Goal: Information Seeking & Learning: Learn about a topic

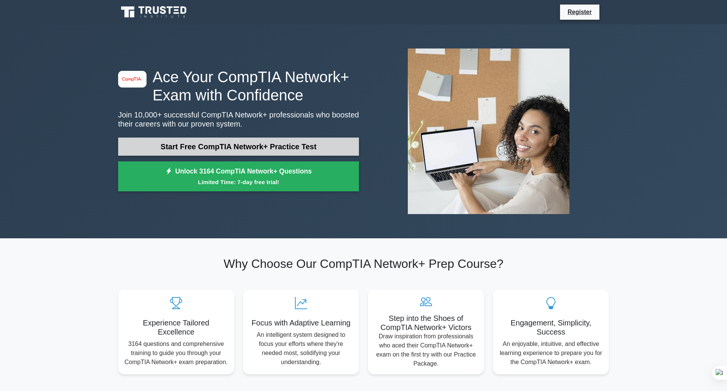
click at [235, 153] on link "Start Free CompTIA Network+ Practice Test" at bounding box center [238, 146] width 241 height 18
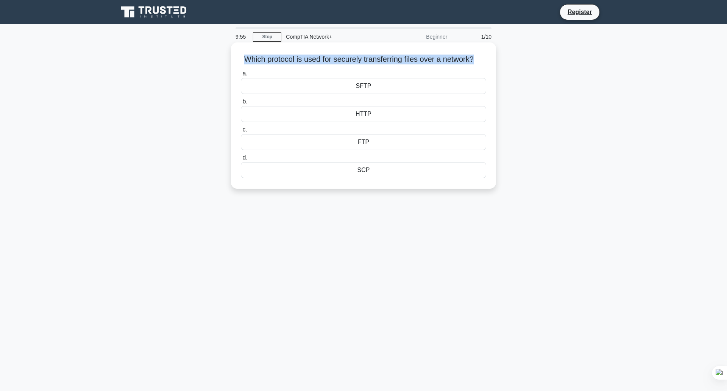
drag, startPoint x: 243, startPoint y: 59, endPoint x: 478, endPoint y: 56, distance: 235.5
click at [478, 56] on h5 "Which protocol is used for securely transferring files over a network? .spinner…" at bounding box center [363, 60] width 247 height 10
click at [351, 122] on div "HTTP" at bounding box center [363, 114] width 245 height 16
click at [241, 104] on input "b. HTTP" at bounding box center [241, 101] width 0 height 5
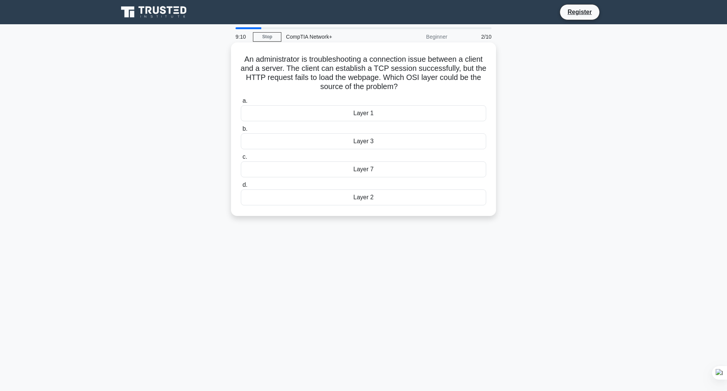
drag, startPoint x: 237, startPoint y: 59, endPoint x: 475, endPoint y: 88, distance: 239.5
click at [475, 88] on h5 "An administrator is troubleshooting a connection issue between a client and a s…" at bounding box center [363, 73] width 247 height 37
click at [341, 171] on div "Layer 7" at bounding box center [363, 169] width 245 height 16
click at [241, 159] on input "c. Layer 7" at bounding box center [241, 156] width 0 height 5
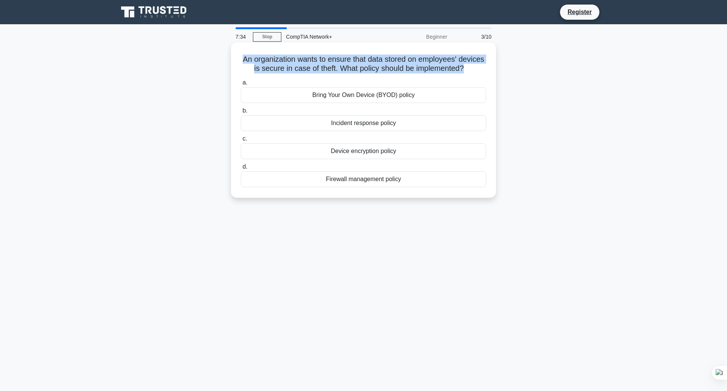
drag, startPoint x: 251, startPoint y: 60, endPoint x: 485, endPoint y: 68, distance: 233.7
click at [485, 68] on div "An organization wants to ensure that data stored on employees' devices is secur…" at bounding box center [363, 119] width 259 height 149
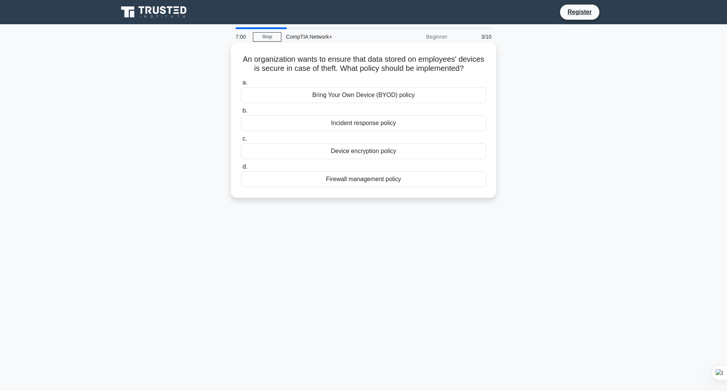
click at [342, 186] on div "Firewall management policy" at bounding box center [363, 179] width 245 height 16
click at [241, 169] on input "d. Firewall management policy" at bounding box center [241, 166] width 0 height 5
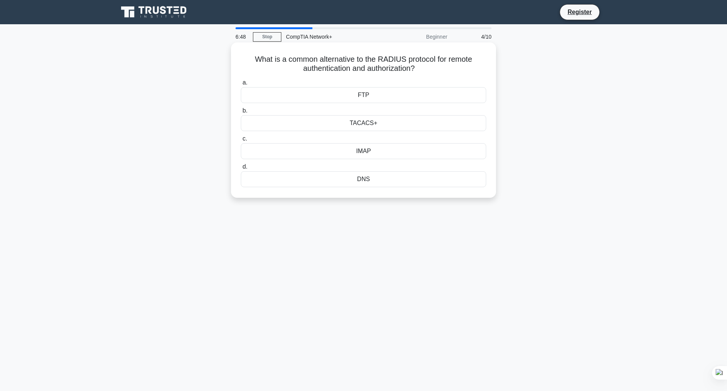
drag, startPoint x: 251, startPoint y: 61, endPoint x: 474, endPoint y: 74, distance: 223.0
click at [474, 74] on div "What is a common alternative to the RADIUS protocol for remote authentication a…" at bounding box center [363, 119] width 259 height 149
click at [372, 125] on div "TACACS+" at bounding box center [363, 123] width 245 height 16
click at [241, 113] on input "b. TACACS+" at bounding box center [241, 110] width 0 height 5
drag, startPoint x: 243, startPoint y: 58, endPoint x: 403, endPoint y: 69, distance: 159.7
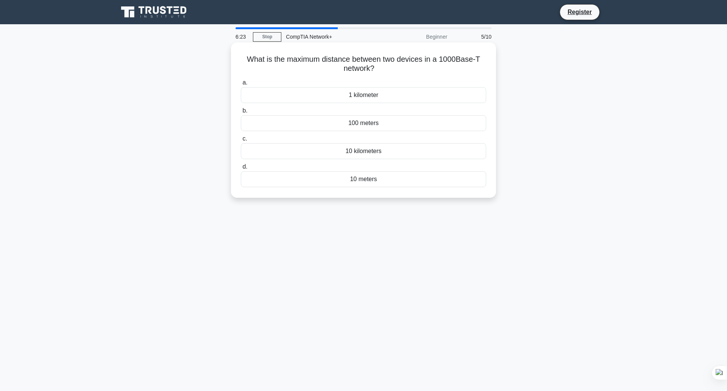
click at [403, 69] on h5 "What is the maximum distance between two devices in a 1000Base-T network? .spin…" at bounding box center [363, 64] width 247 height 19
click at [357, 94] on div "1 kilometer" at bounding box center [363, 95] width 245 height 16
click at [241, 85] on input "a. 1 kilometer" at bounding box center [241, 82] width 0 height 5
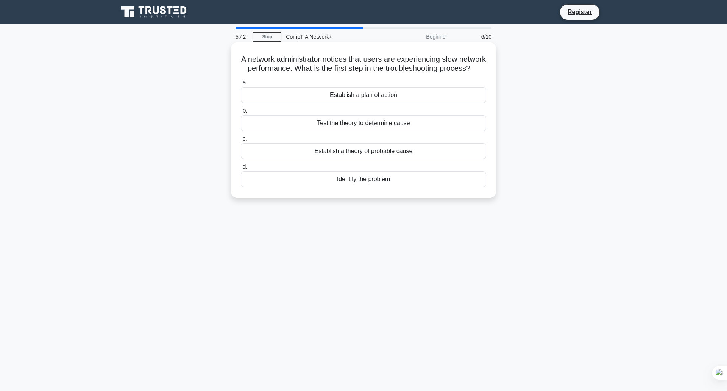
drag, startPoint x: 249, startPoint y: 58, endPoint x: 391, endPoint y: 84, distance: 144.3
click at [391, 84] on div "A network administrator notices that users are experiencing slow network perfor…" at bounding box center [363, 119] width 259 height 149
drag, startPoint x: 324, startPoint y: 105, endPoint x: 406, endPoint y: 104, distance: 81.8
click at [406, 103] on div "Establish a plan of action" at bounding box center [363, 95] width 245 height 16
drag, startPoint x: 323, startPoint y: 134, endPoint x: 412, endPoint y: 136, distance: 89.4
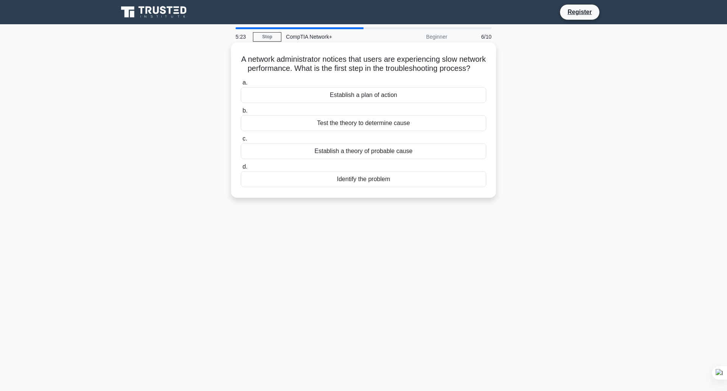
click at [412, 131] on div "Test the theory to determine cause" at bounding box center [363, 123] width 245 height 16
drag, startPoint x: 307, startPoint y: 163, endPoint x: 425, endPoint y: 157, distance: 117.5
click at [425, 157] on div "Establish a theory of probable cause" at bounding box center [363, 151] width 245 height 16
drag, startPoint x: 324, startPoint y: 184, endPoint x: 393, endPoint y: 187, distance: 69.0
click at [394, 187] on div "Identify the problem" at bounding box center [363, 179] width 245 height 16
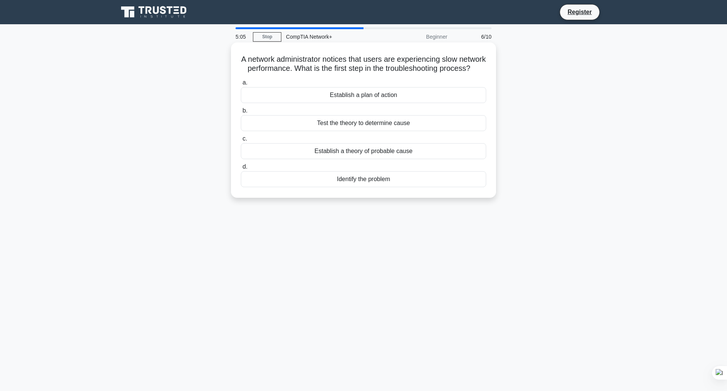
click at [369, 187] on div "Identify the problem" at bounding box center [363, 179] width 245 height 16
click at [241, 169] on input "d. Identify the problem" at bounding box center [241, 166] width 0 height 5
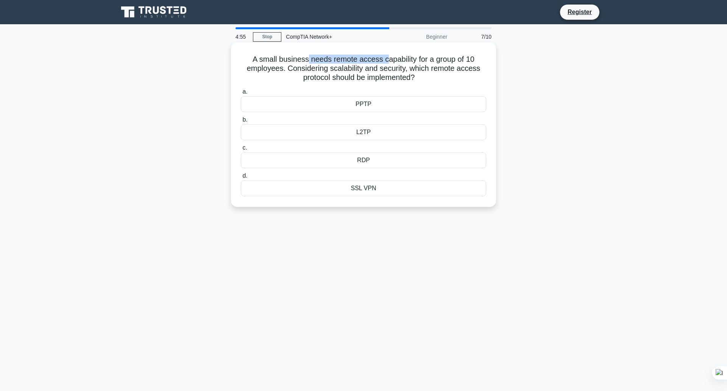
drag, startPoint x: 304, startPoint y: 60, endPoint x: 382, endPoint y: 62, distance: 78.8
click at [382, 62] on h5 "A small business needs remote access capability for a group of 10 employees. Co…" at bounding box center [363, 69] width 247 height 28
drag, startPoint x: 272, startPoint y: 59, endPoint x: 377, endPoint y: 61, distance: 105.6
click at [377, 61] on h5 "A small business needs remote access capability for a group of 10 employees. Co…" at bounding box center [363, 69] width 247 height 28
click at [311, 65] on h5 "A small business needs remote access capability for a group of 10 employees. Co…" at bounding box center [363, 69] width 247 height 28
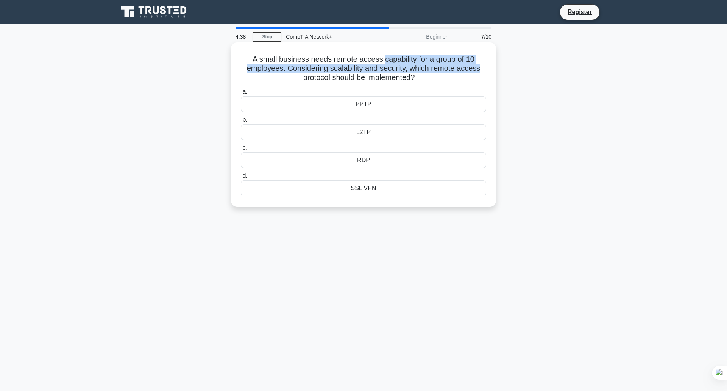
drag, startPoint x: 380, startPoint y: 61, endPoint x: 482, endPoint y: 69, distance: 102.5
click at [482, 69] on h5 "A small business needs remote access capability for a group of 10 employees. Co…" at bounding box center [363, 69] width 247 height 28
drag, startPoint x: 251, startPoint y: 61, endPoint x: 428, endPoint y: 81, distance: 178.0
click at [428, 81] on h5 "A small business needs remote access capability for a group of 10 employees. Co…" at bounding box center [363, 69] width 247 height 28
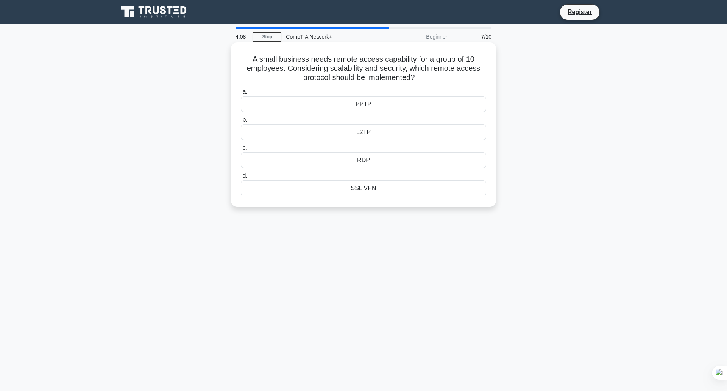
click at [344, 191] on div "SSL VPN" at bounding box center [363, 188] width 245 height 16
click at [241, 178] on input "d. SSL VPN" at bounding box center [241, 175] width 0 height 5
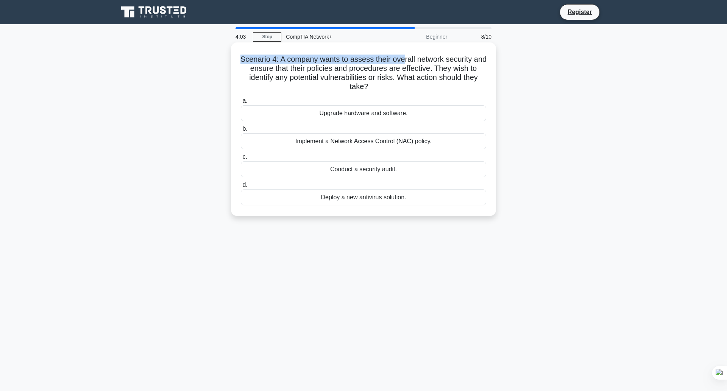
drag, startPoint x: 244, startPoint y: 56, endPoint x: 407, endPoint y: 59, distance: 162.4
click at [407, 59] on h5 "Scenario 4: A company wants to assess their overall network security and ensure…" at bounding box center [363, 73] width 247 height 37
click at [415, 59] on h5 "Scenario 4: A company wants to assess their overall network security and ensure…" at bounding box center [363, 73] width 247 height 37
drag, startPoint x: 242, startPoint y: 60, endPoint x: 419, endPoint y: 86, distance: 179.4
click at [419, 86] on h5 "Scenario 4: A company wants to assess their overall network security and ensure…" at bounding box center [363, 73] width 247 height 37
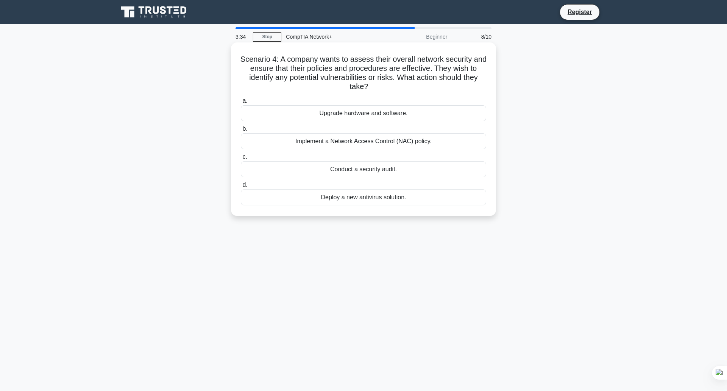
click at [356, 114] on div "Upgrade hardware and software." at bounding box center [363, 113] width 245 height 16
click at [241, 103] on input "a. Upgrade hardware and software." at bounding box center [241, 100] width 0 height 5
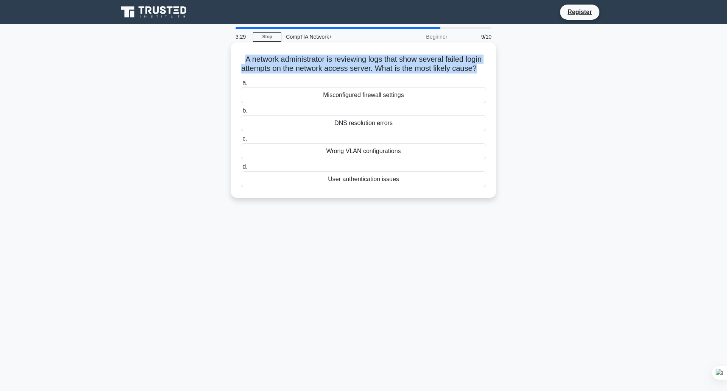
drag, startPoint x: 236, startPoint y: 56, endPoint x: 485, endPoint y: 67, distance: 249.0
click at [485, 67] on div "A network administrator is reviewing logs that show several failed login attemp…" at bounding box center [363, 119] width 259 height 149
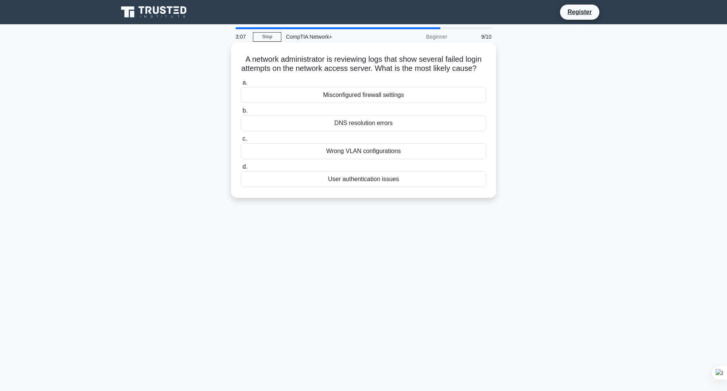
click at [332, 103] on div "Misconfigured firewall settings" at bounding box center [363, 95] width 245 height 16
click at [241, 85] on input "a. Misconfigured firewall settings" at bounding box center [241, 82] width 0 height 5
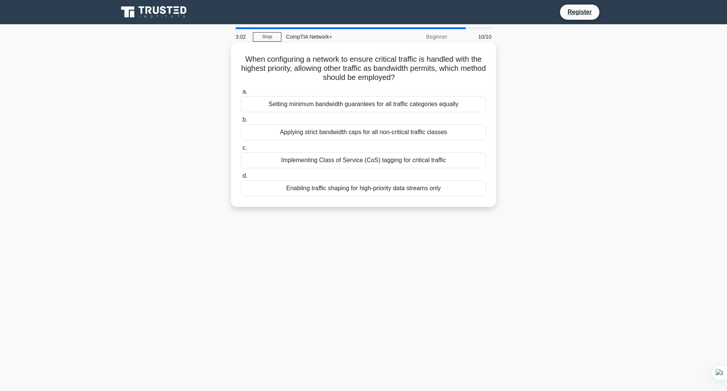
drag, startPoint x: 244, startPoint y: 60, endPoint x: 432, endPoint y: 83, distance: 189.2
click at [432, 83] on div "When configuring a network to ensure critical traffic is handled with the highe…" at bounding box center [363, 124] width 259 height 158
click at [282, 162] on div "Implementing Class of Service (CoS) tagging for critical traffic" at bounding box center [363, 160] width 245 height 16
click at [241, 150] on input "c. Implementing Class of Service (CoS) tagging for critical traffic" at bounding box center [241, 147] width 0 height 5
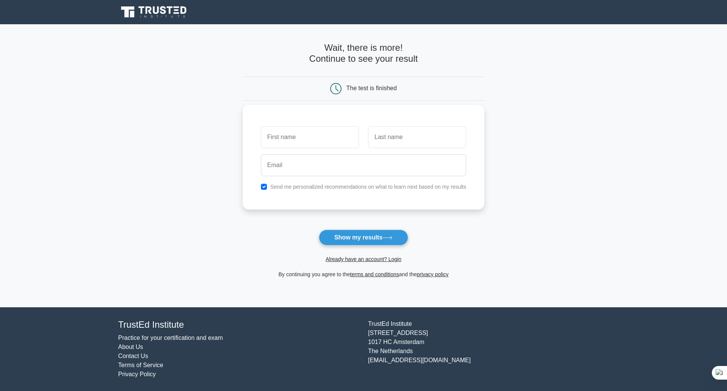
click at [315, 138] on input "text" at bounding box center [310, 137] width 98 height 22
type input "Subhan"
click at [398, 135] on input "text" at bounding box center [417, 137] width 98 height 22
type input "[PERSON_NAME]"
click at [315, 170] on input "email" at bounding box center [364, 165] width 206 height 22
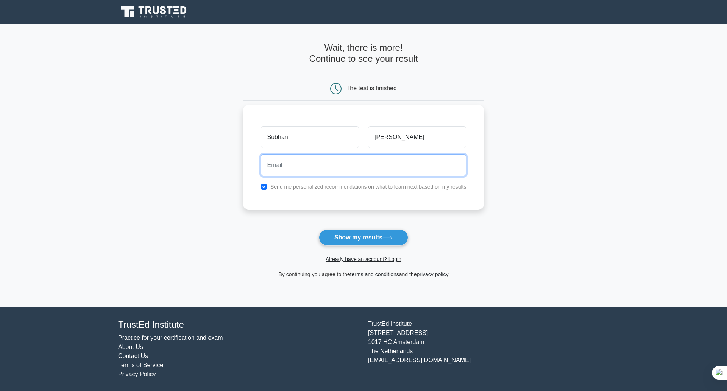
type input "[EMAIL_ADDRESS][DOMAIN_NAME]"
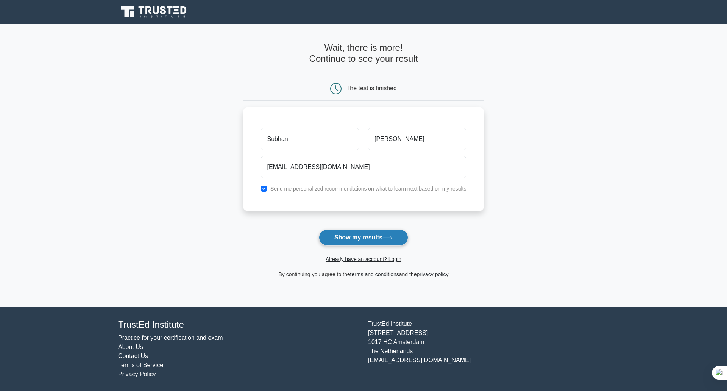
click at [340, 235] on button "Show my results" at bounding box center [363, 237] width 89 height 16
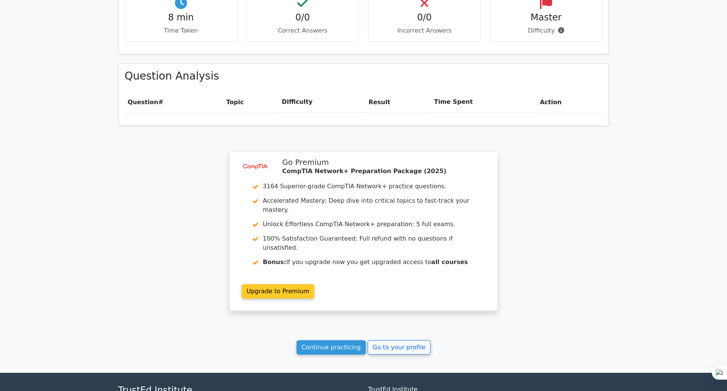
scroll to position [286, 0]
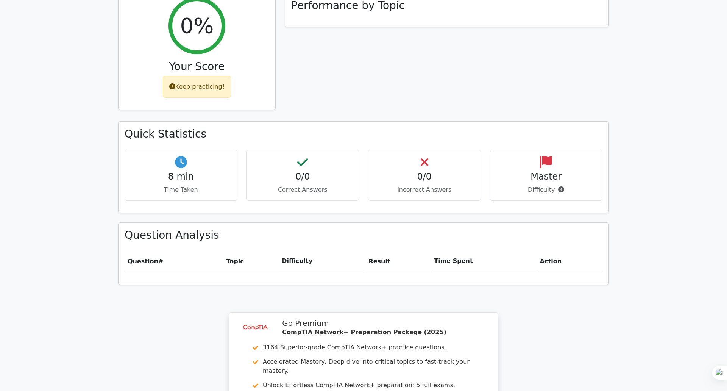
click at [208, 76] on div "Keep practicing!" at bounding box center [197, 87] width 69 height 22
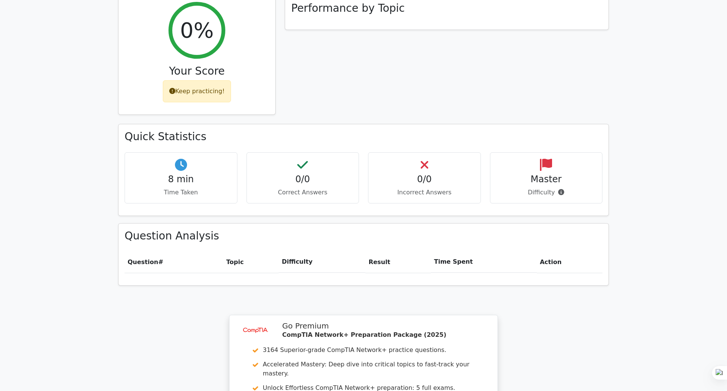
scroll to position [59, 0]
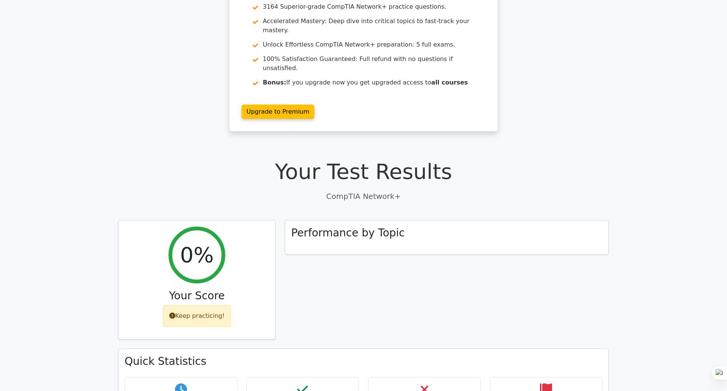
click at [2, 2] on div "image/svg+xml Go Premium CompTIA Network+ Preparation Package (2025) 3164 Super…" at bounding box center [363, 56] width 727 height 169
